Goal: Transaction & Acquisition: Subscribe to service/newsletter

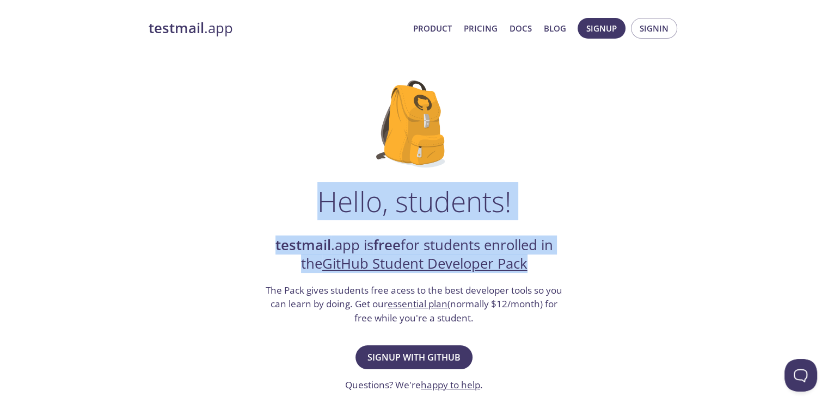
drag, startPoint x: 320, startPoint y: 203, endPoint x: 578, endPoint y: 261, distance: 264.4
click at [562, 257] on div "Hello, students! testmail .app is free for students enrolled in the GitHub Stud…" at bounding box center [414, 395] width 531 height 665
click at [578, 261] on div "Hello, students! testmail .app is free for students enrolled in the GitHub Stud…" at bounding box center [414, 395] width 531 height 665
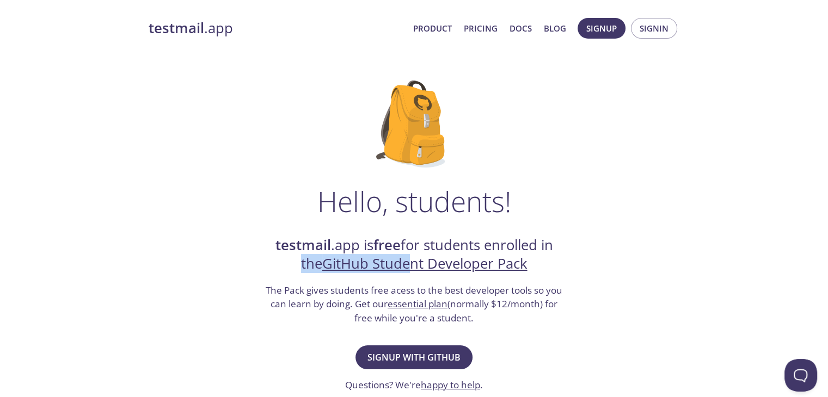
drag, startPoint x: 545, startPoint y: 256, endPoint x: 600, endPoint y: 273, distance: 57.7
click at [472, 264] on div "Hello, students! testmail .app is free for students enrolled in the GitHub Stud…" at bounding box center [414, 395] width 531 height 665
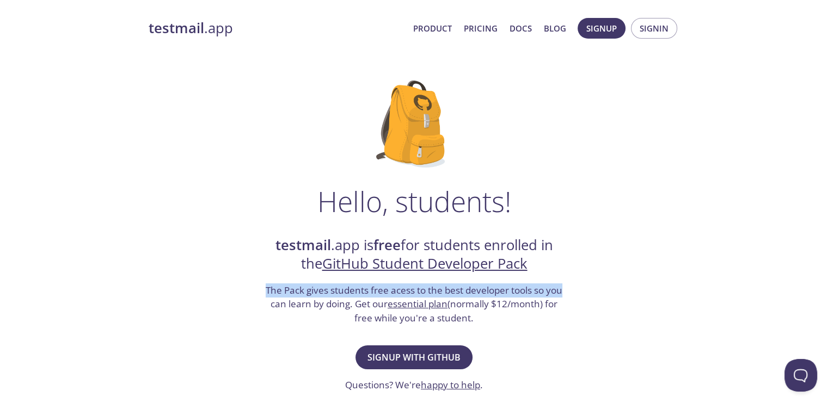
click at [622, 273] on div "Hello, students! testmail .app is free for students enrolled in the GitHub Stud…" at bounding box center [414, 395] width 531 height 665
click at [620, 293] on div "Hello, students! testmail .app is free for students enrolled in the GitHub Stud…" at bounding box center [414, 395] width 531 height 665
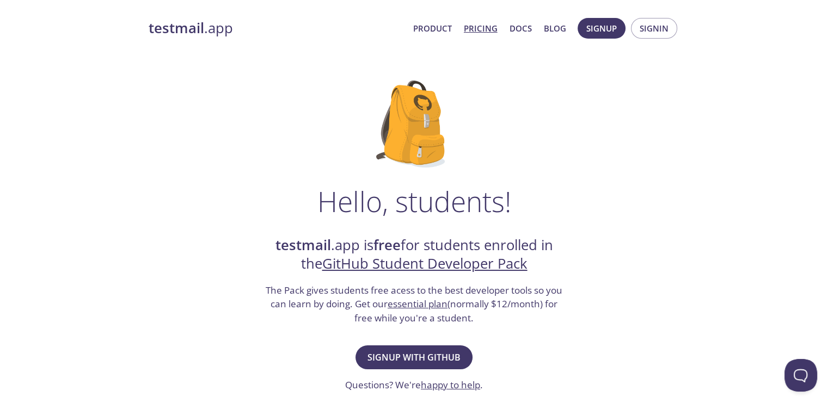
click at [472, 26] on link "Pricing" at bounding box center [481, 28] width 34 height 14
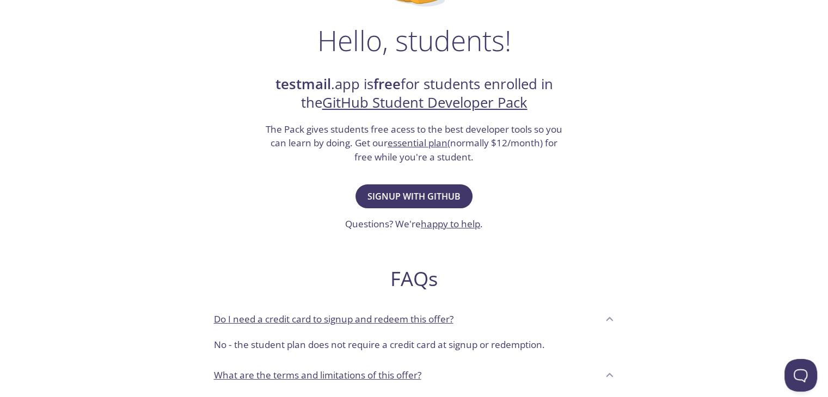
scroll to position [163, 0]
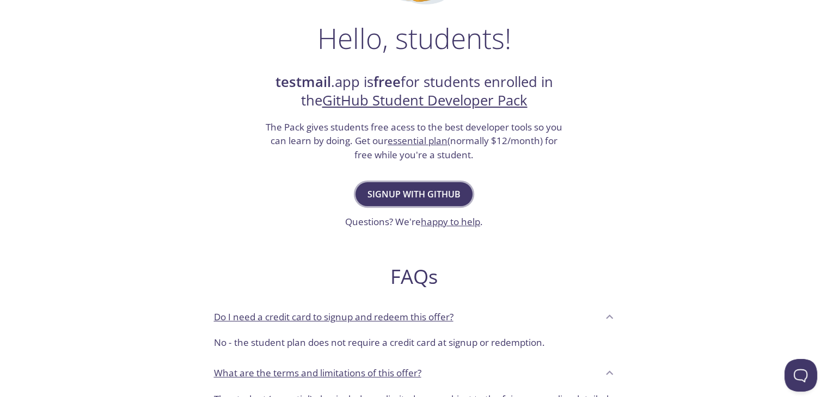
click at [445, 188] on span "Signup with GitHub" at bounding box center [413, 194] width 93 height 15
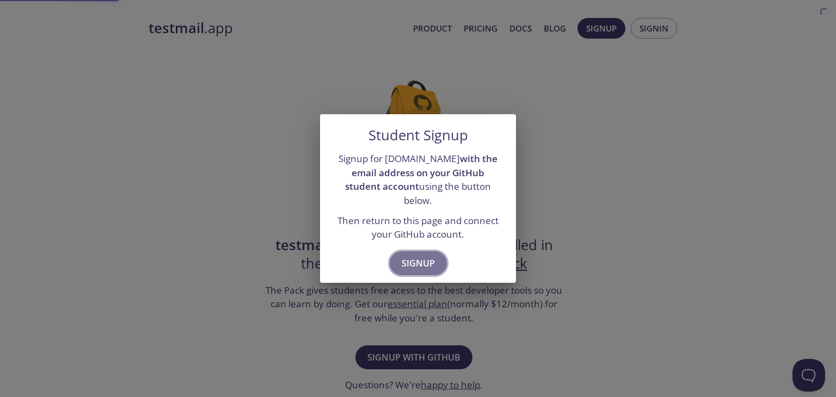
click at [413, 256] on span "Signup" at bounding box center [418, 263] width 33 height 15
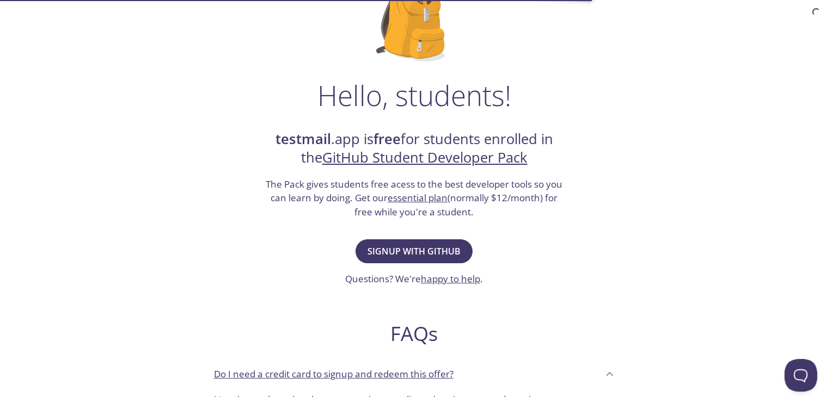
scroll to position [109, 0]
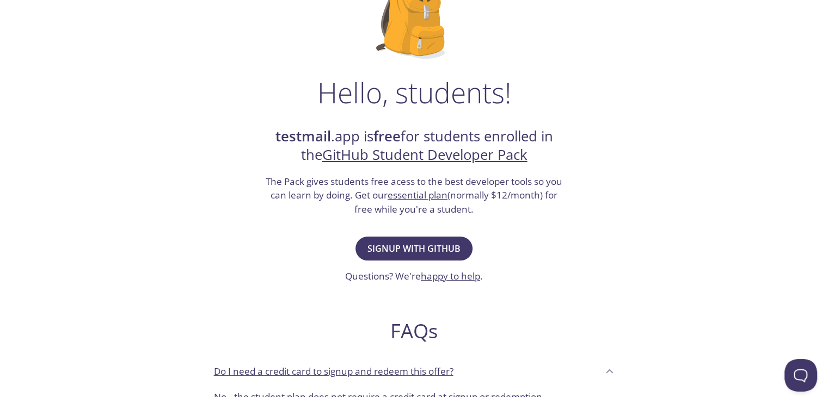
click at [425, 159] on link "GitHub Student Developer Pack" at bounding box center [424, 154] width 205 height 19
click at [433, 241] on span "Signup with GitHub" at bounding box center [413, 248] width 93 height 15
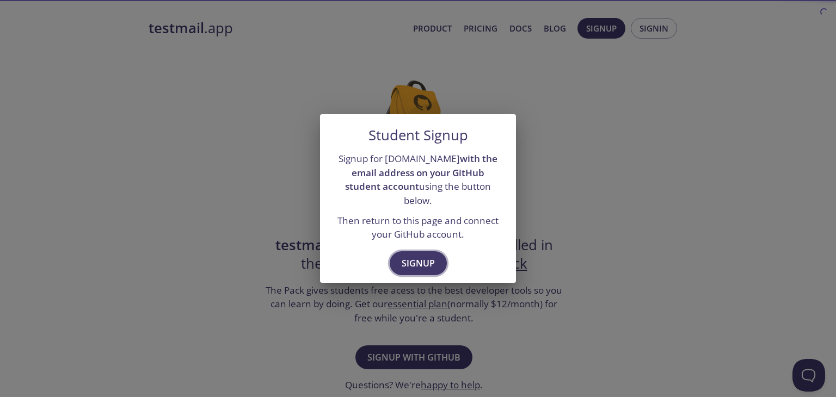
click at [417, 256] on span "Signup" at bounding box center [418, 263] width 33 height 15
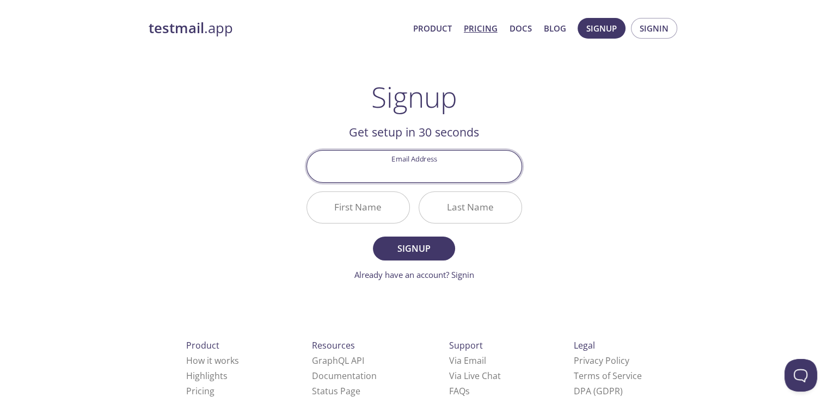
click at [481, 29] on link "Pricing" at bounding box center [481, 28] width 34 height 14
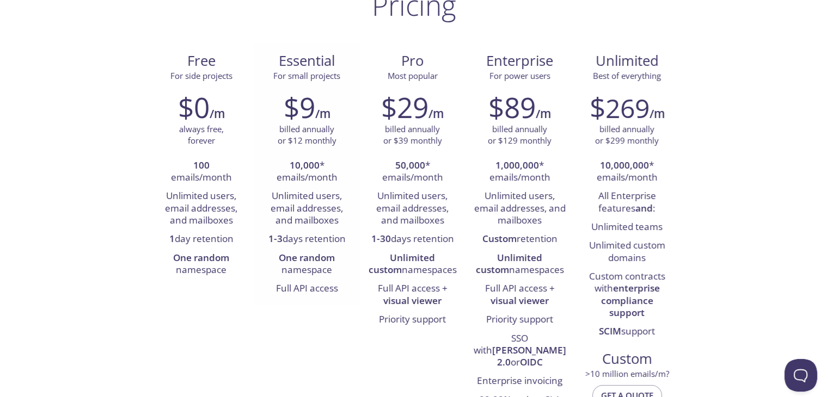
scroll to position [109, 0]
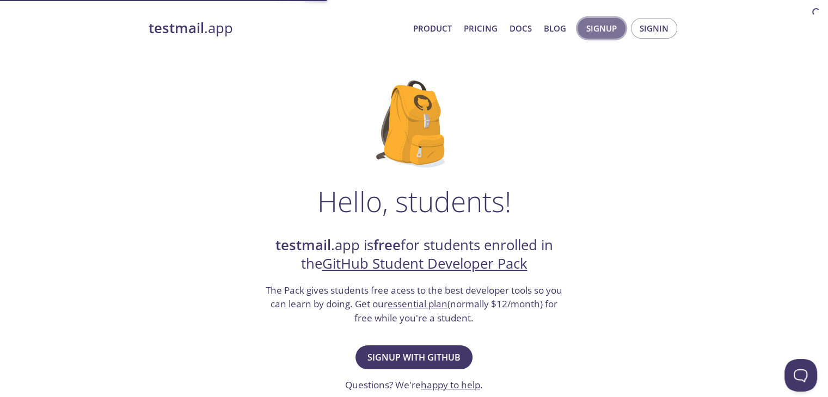
click at [598, 20] on button "Signup" at bounding box center [601, 28] width 48 height 21
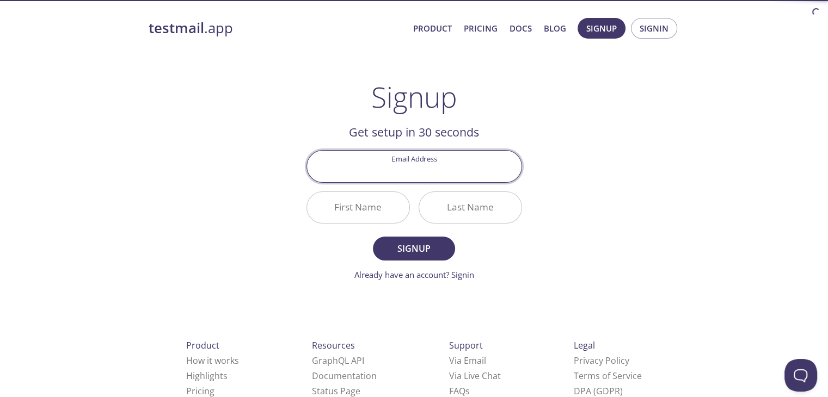
click at [405, 167] on input "Email Address" at bounding box center [414, 166] width 214 height 31
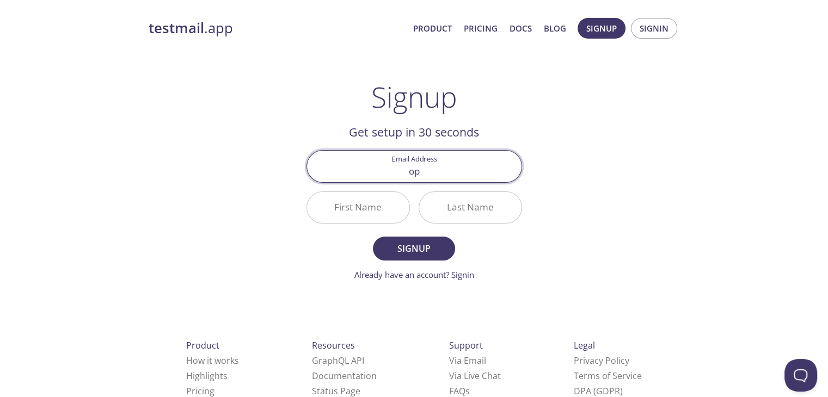
type input "o"
type input "personal@sandipansingh.com"
click at [360, 199] on input "First Name" at bounding box center [358, 207] width 102 height 31
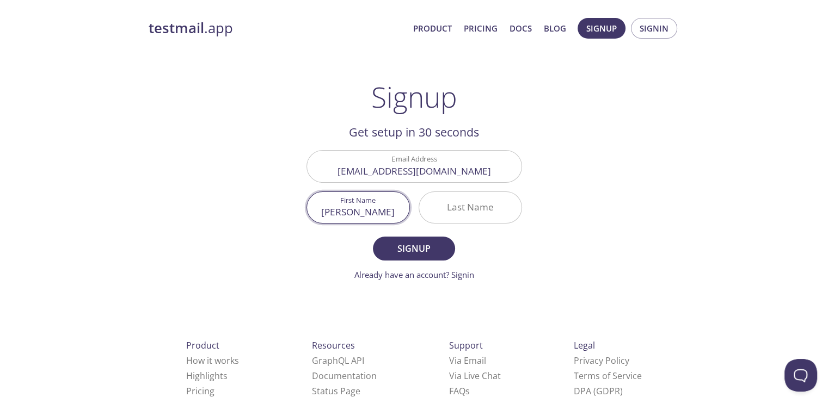
type input "Sandipan"
click at [502, 212] on input "Last Name" at bounding box center [470, 207] width 102 height 31
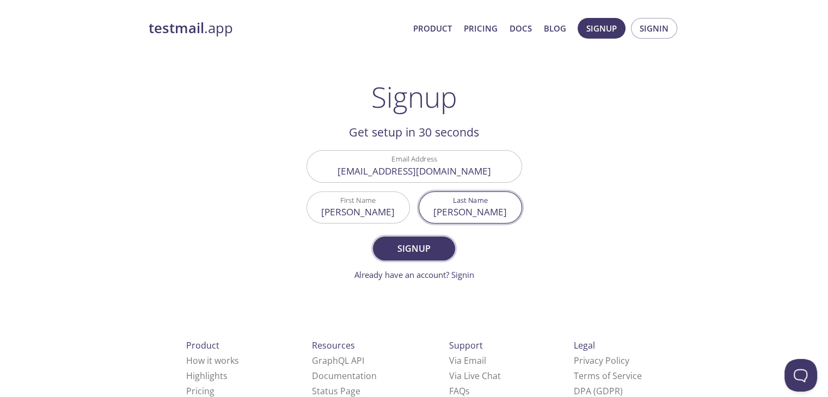
type input "Singh"
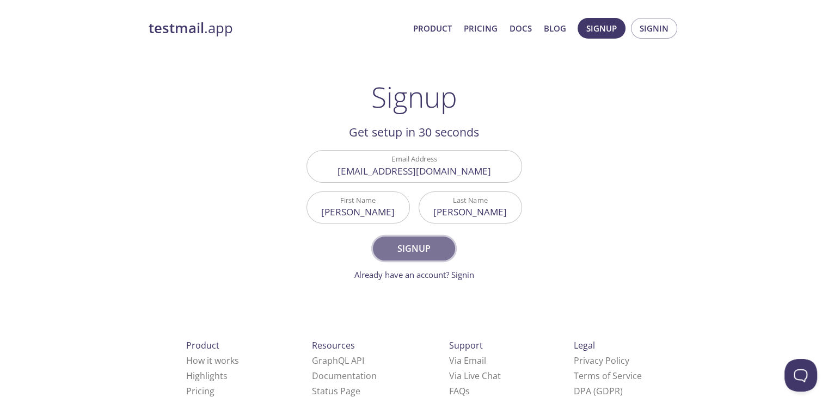
click at [403, 250] on span "Signup" at bounding box center [414, 248] width 58 height 15
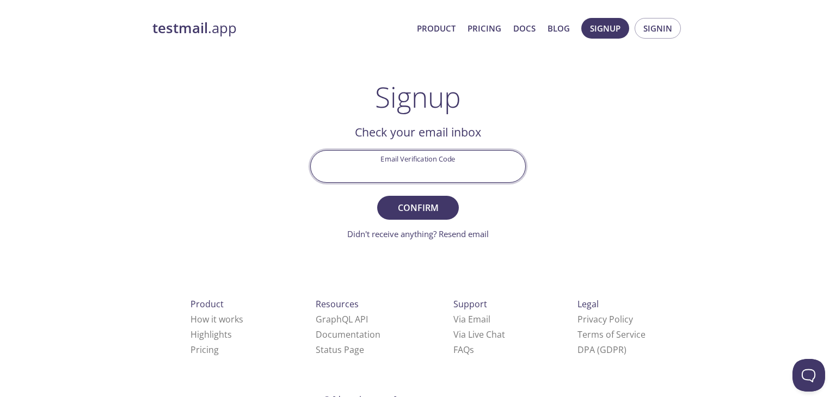
click at [404, 179] on input "Email Verification Code" at bounding box center [418, 166] width 214 height 31
click at [472, 172] on input "Email Verification Code" at bounding box center [418, 166] width 214 height 31
paste input "U34X8T4"
type input "U34X8T4"
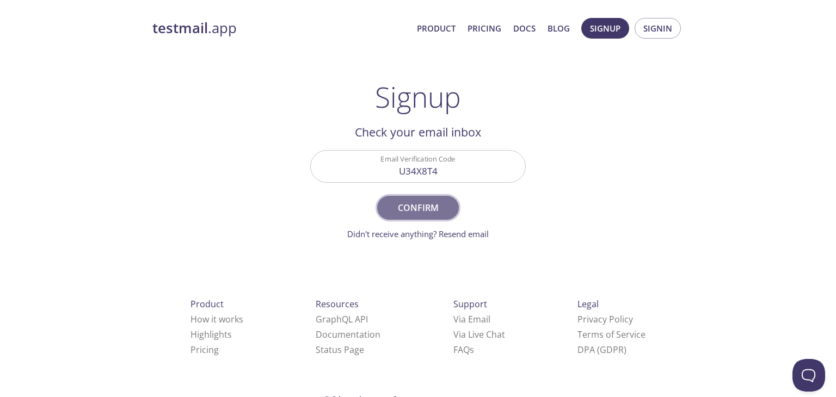
click at [433, 212] on span "Confirm" at bounding box center [418, 207] width 58 height 15
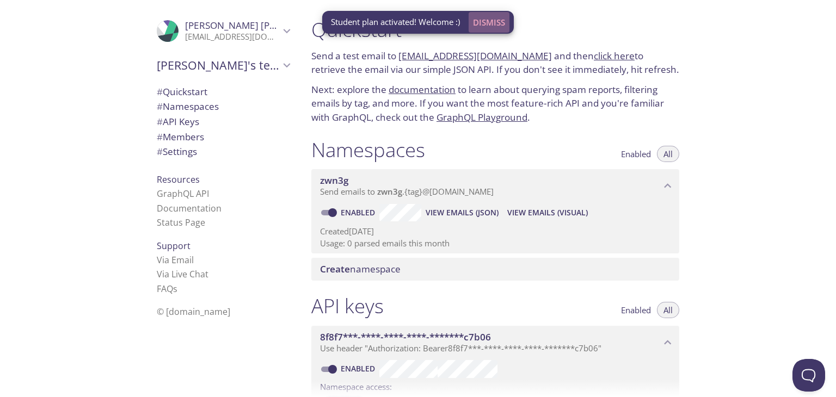
click at [491, 24] on span "Dismiss" at bounding box center [489, 22] width 32 height 14
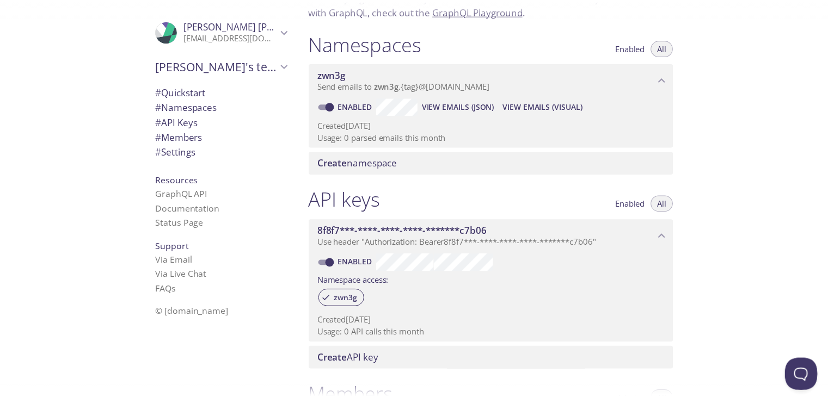
scroll to position [104, 0]
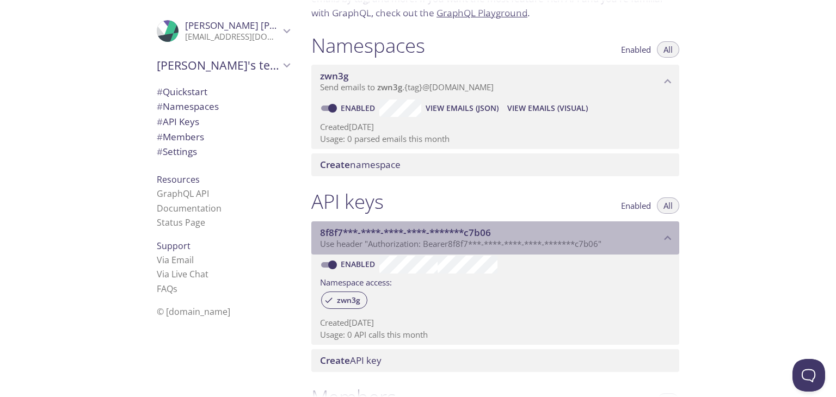
click at [549, 250] on div "8f8f7***-****-****-****-*******c7b06 Use header "Authorization: Bearer 8f8f7***…" at bounding box center [495, 239] width 368 height 34
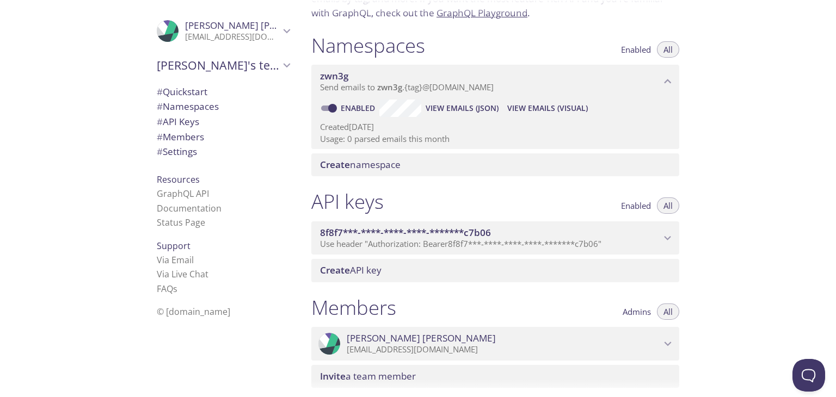
click at [572, 276] on div "Create API key" at bounding box center [495, 270] width 368 height 23
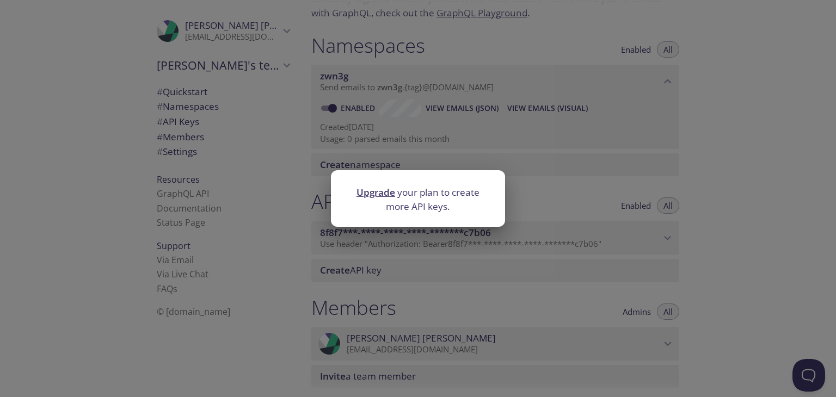
click at [386, 189] on link "Upgrade" at bounding box center [375, 192] width 39 height 13
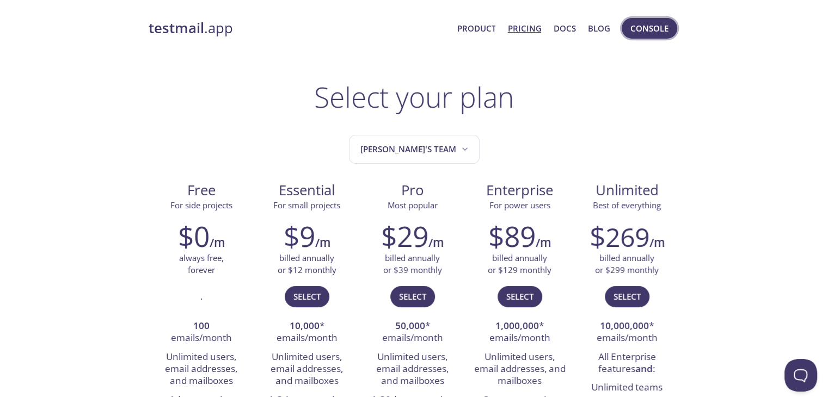
click at [635, 30] on span "Console" at bounding box center [649, 28] width 38 height 14
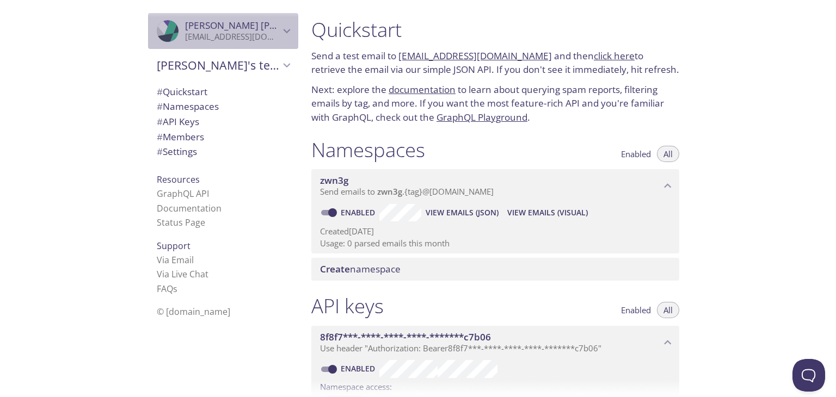
click at [159, 27] on icon ".cls-1 { fill: #6d5ca8; } .cls-2 { fill: #3fc191; } .cls-3 { fill: #3b4752; } .…" at bounding box center [168, 31] width 22 height 22
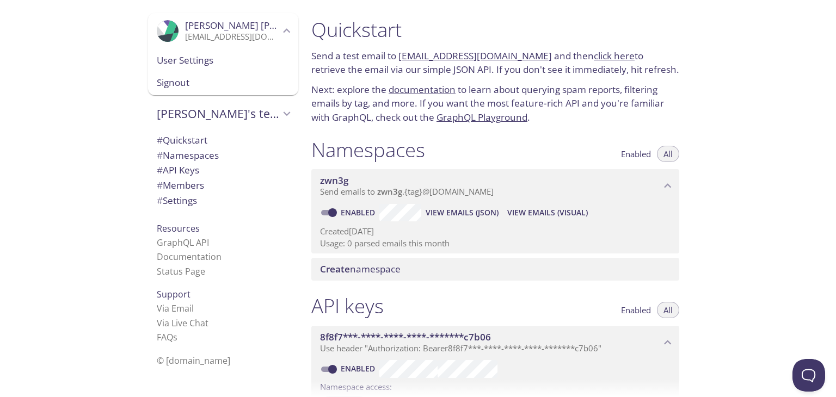
click at [192, 59] on span "User Settings" at bounding box center [223, 60] width 133 height 14
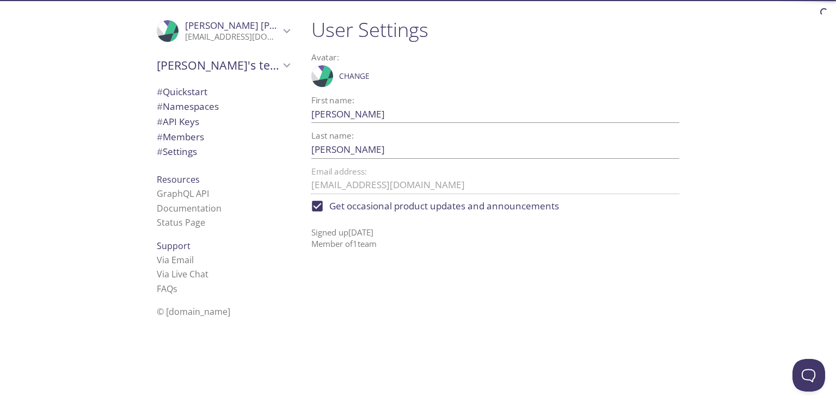
click at [326, 75] on icon at bounding box center [323, 75] width 15 height 25
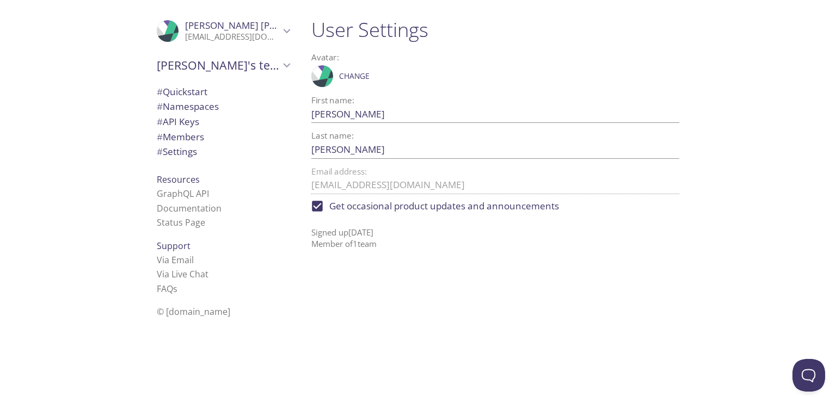
click at [338, 75] on button "Change" at bounding box center [354, 75] width 36 height 17
click at [374, 77] on button "Save" at bounding box center [384, 75] width 24 height 17
click at [356, 74] on div ".cls-1 { fill: #6d5ca8; } .cls-2 { fill: #3fc191; } .cls-3 { fill: #3b4752; } .…" at bounding box center [495, 76] width 368 height 27
click at [356, 75] on span "Change" at bounding box center [354, 76] width 30 height 13
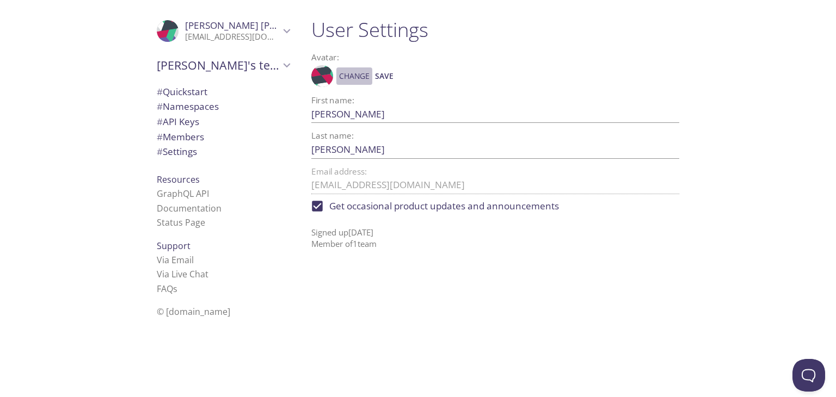
click at [356, 75] on span "Change" at bounding box center [354, 76] width 30 height 13
click at [375, 76] on span "Save" at bounding box center [384, 76] width 19 height 13
click at [478, 204] on span "Get occasional product updates and announcements" at bounding box center [444, 206] width 230 height 14
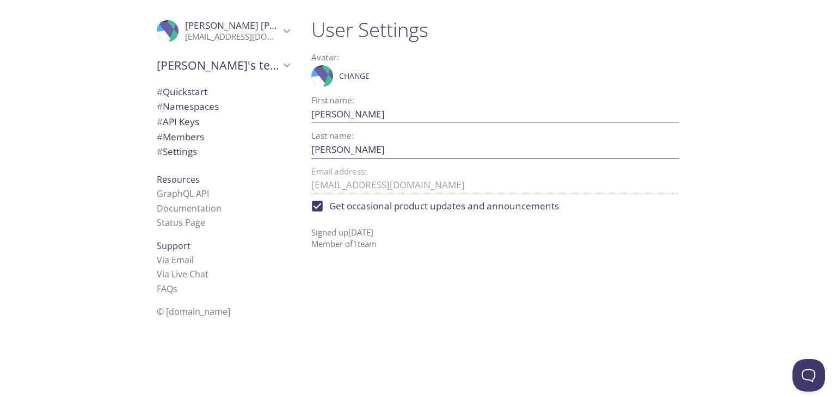
click at [329, 204] on input "Get occasional product updates and announcements" at bounding box center [317, 206] width 24 height 24
checkbox input "false"
click at [206, 97] on span "# Quickstart" at bounding box center [223, 92] width 133 height 14
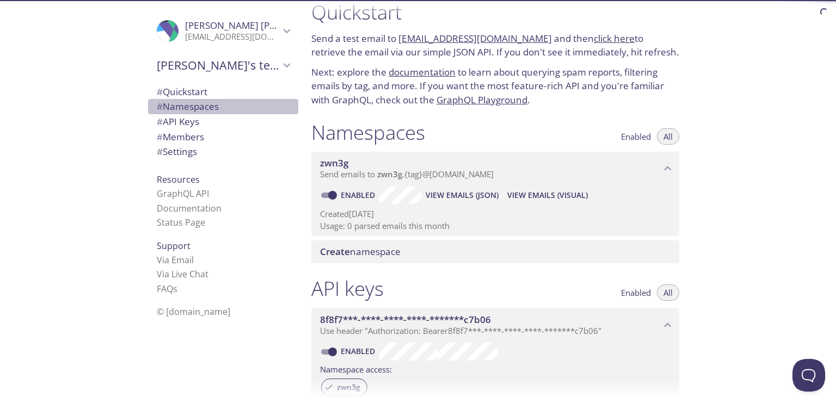
click at [221, 104] on span "# Namespaces" at bounding box center [223, 107] width 133 height 14
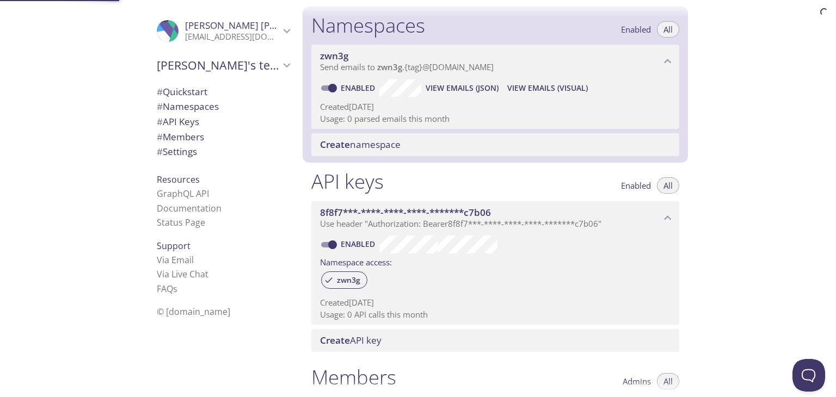
scroll to position [137, 0]
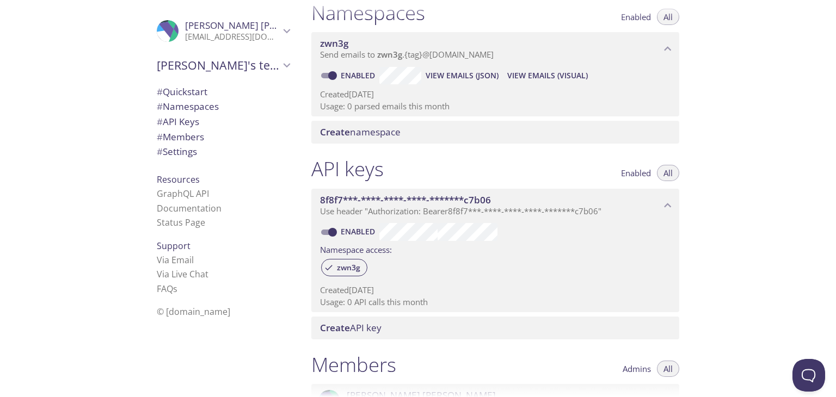
click at [243, 83] on div "# Quickstart # Namespaces # API Keys # Members # Settings" at bounding box center [223, 125] width 150 height 87
click at [242, 84] on div "# Quickstart" at bounding box center [223, 91] width 150 height 15
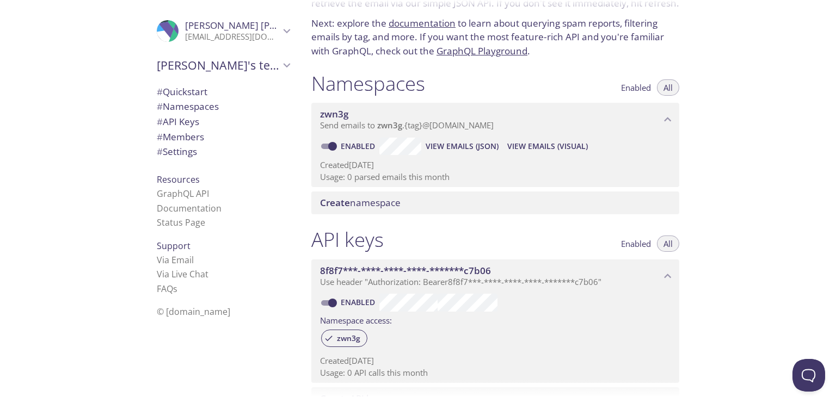
click at [242, 84] on div "# Quickstart" at bounding box center [223, 91] width 150 height 15
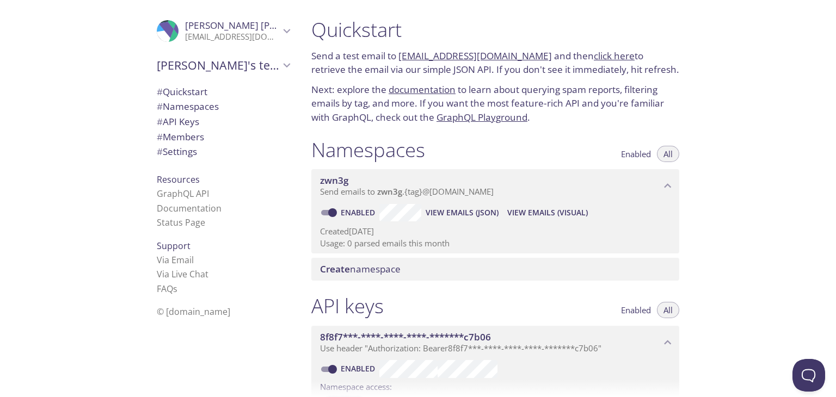
drag, startPoint x: 307, startPoint y: 196, endPoint x: 459, endPoint y: 192, distance: 151.9
click at [451, 193] on div "Namespaces Enabled All zwn3g Send emails to zwn3g . {tag} @[DOMAIN_NAME] Enable…" at bounding box center [495, 209] width 385 height 157
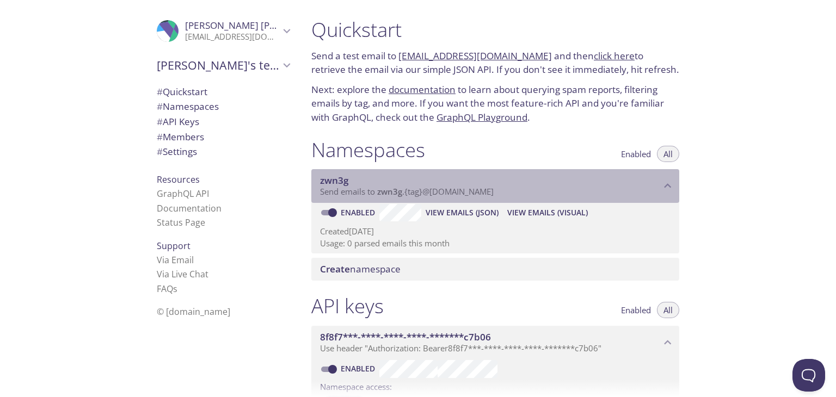
click at [470, 190] on span "Send emails to zwn3g . {tag} @[DOMAIN_NAME]" at bounding box center [407, 191] width 174 height 11
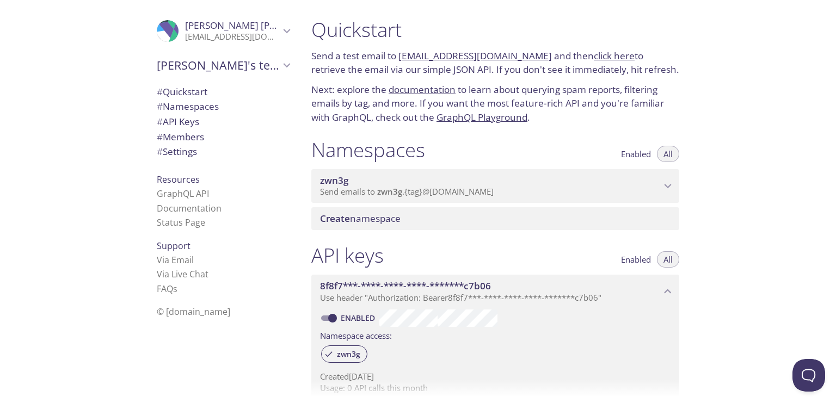
click at [468, 186] on span "zwn3g" at bounding box center [490, 181] width 341 height 12
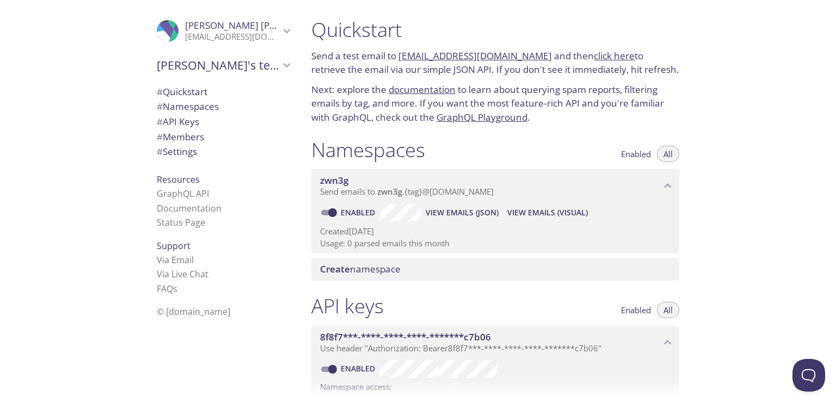
click at [532, 212] on span "View Emails (Visual)" at bounding box center [547, 212] width 81 height 13
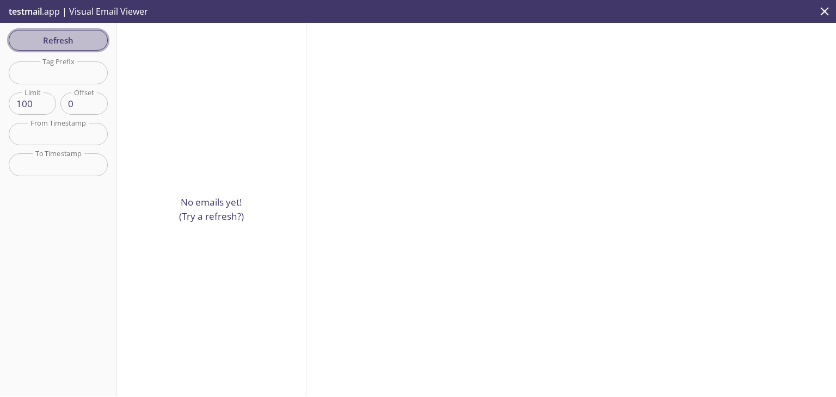
click at [60, 38] on span "Refresh" at bounding box center [58, 40] width 82 height 14
click at [50, 70] on input "text" at bounding box center [58, 73] width 99 height 22
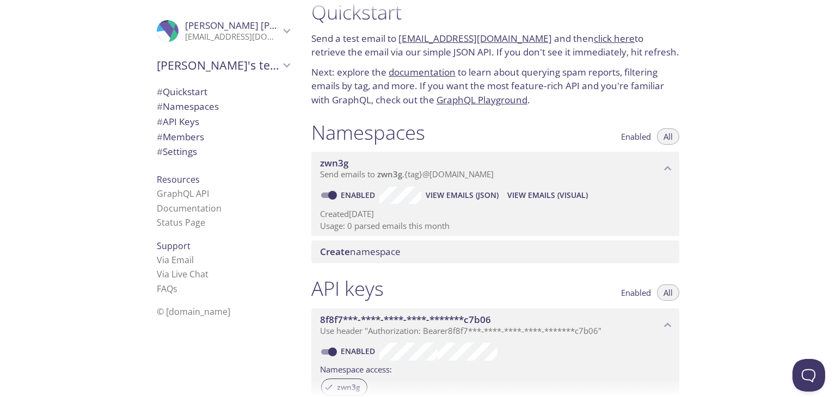
drag, startPoint x: 380, startPoint y: 176, endPoint x: 480, endPoint y: 225, distance: 111.5
click at [534, 241] on div "Namespaces Enabled All zwn3g Send emails to zwn3g . {tag} @[DOMAIN_NAME] Enable…" at bounding box center [495, 192] width 385 height 157
click at [469, 199] on span "View Emails (JSON)" at bounding box center [462, 195] width 73 height 13
click at [359, 247] on span "Create namespace" at bounding box center [360, 251] width 81 height 13
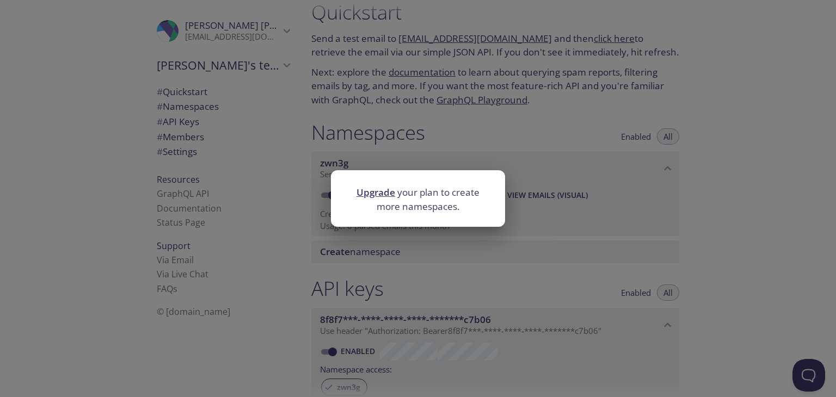
click at [726, 231] on div "Upgrade your plan to create more namespaces." at bounding box center [418, 198] width 836 height 397
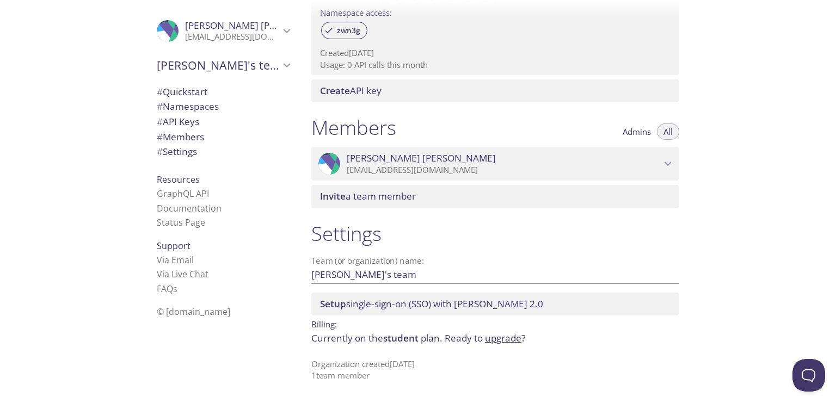
scroll to position [377, 0]
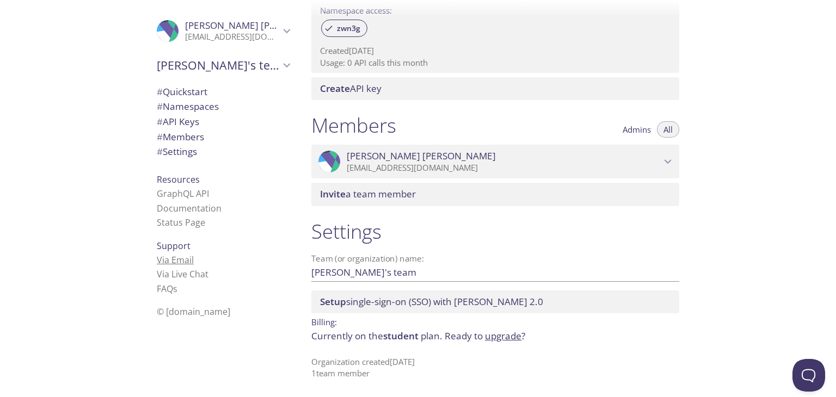
click at [179, 261] on link "Via Email" at bounding box center [175, 260] width 37 height 12
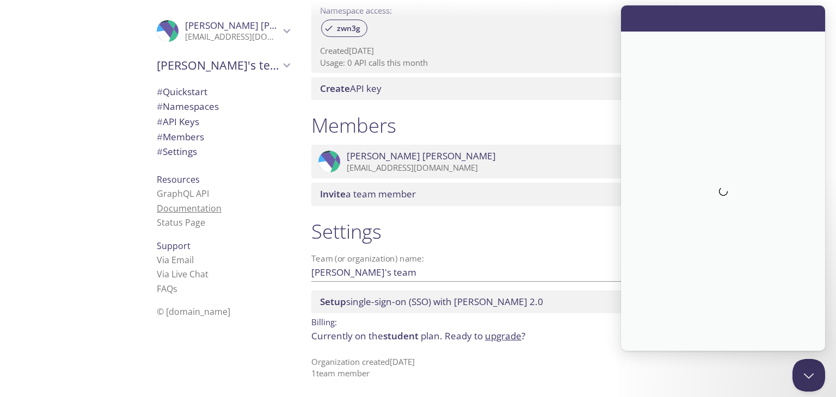
scroll to position [0, 0]
click at [187, 192] on link "GraphQL API" at bounding box center [183, 194] width 52 height 12
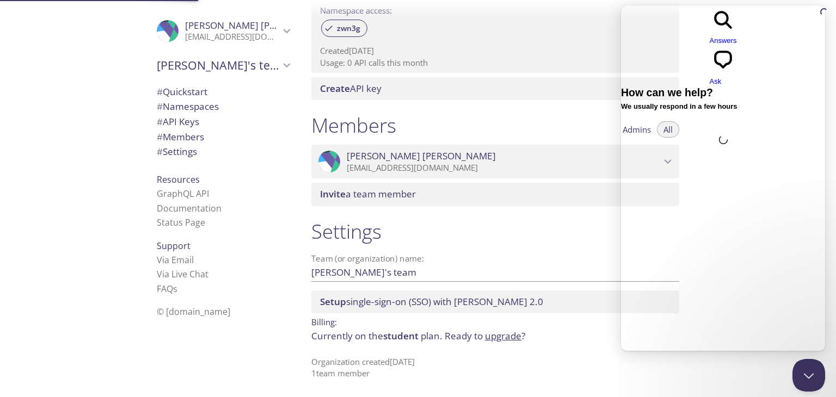
click at [172, 151] on span "# Settings" at bounding box center [177, 151] width 40 height 13
